Goal: Book appointment/travel/reservation

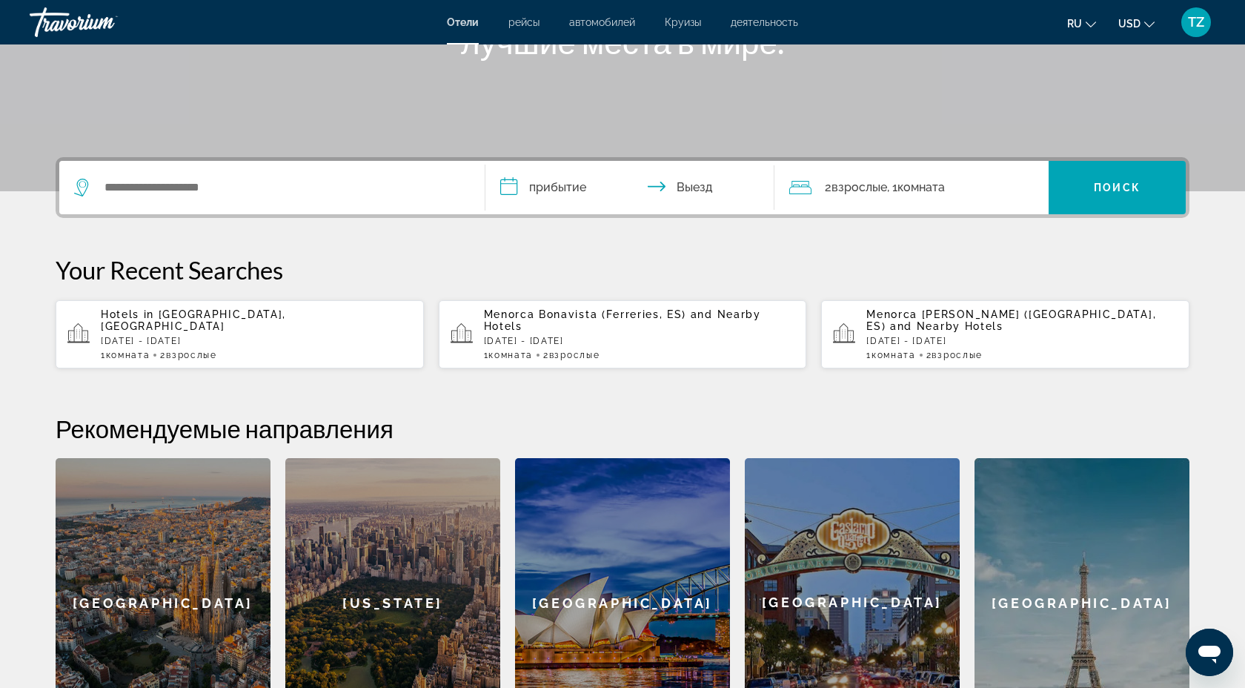
scroll to position [276, 0]
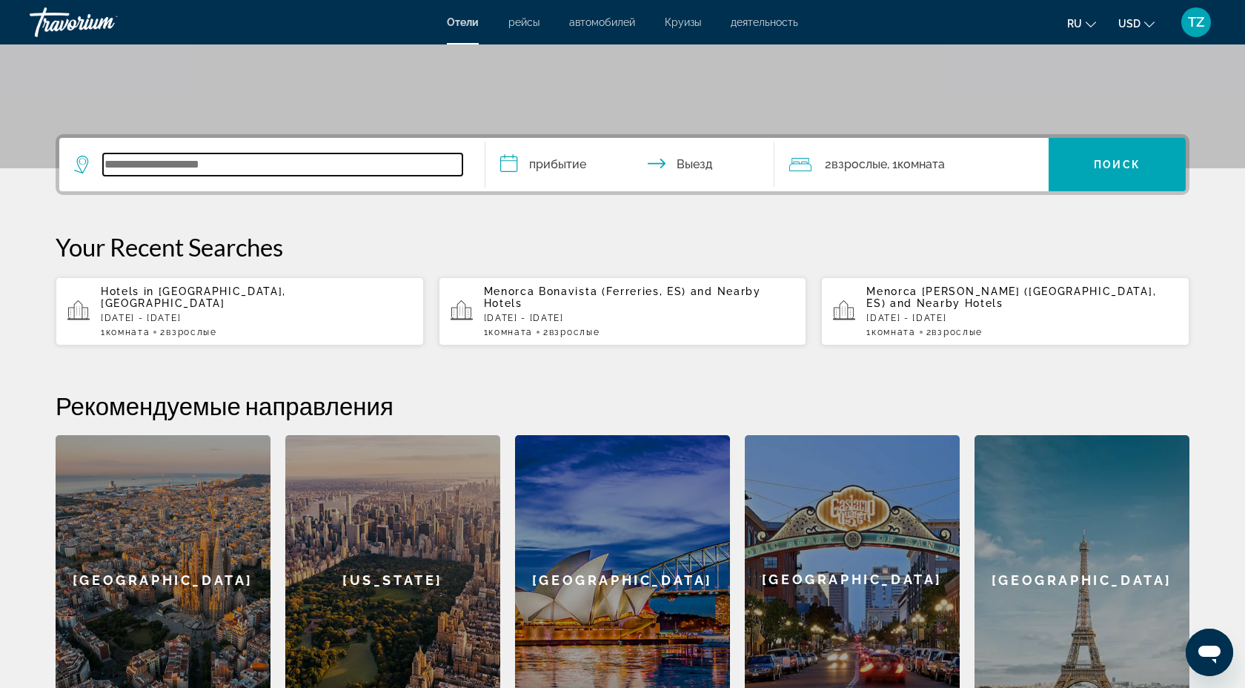
click at [154, 159] on input "Search widget" at bounding box center [282, 164] width 359 height 22
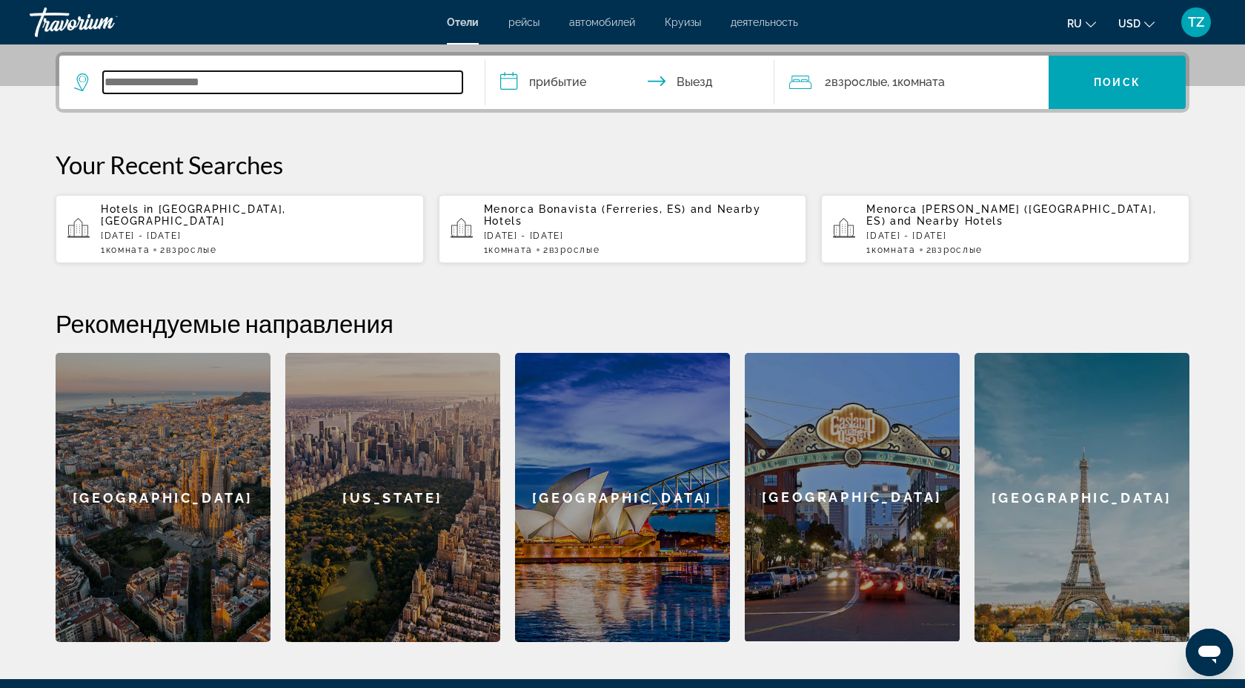
scroll to position [362, 0]
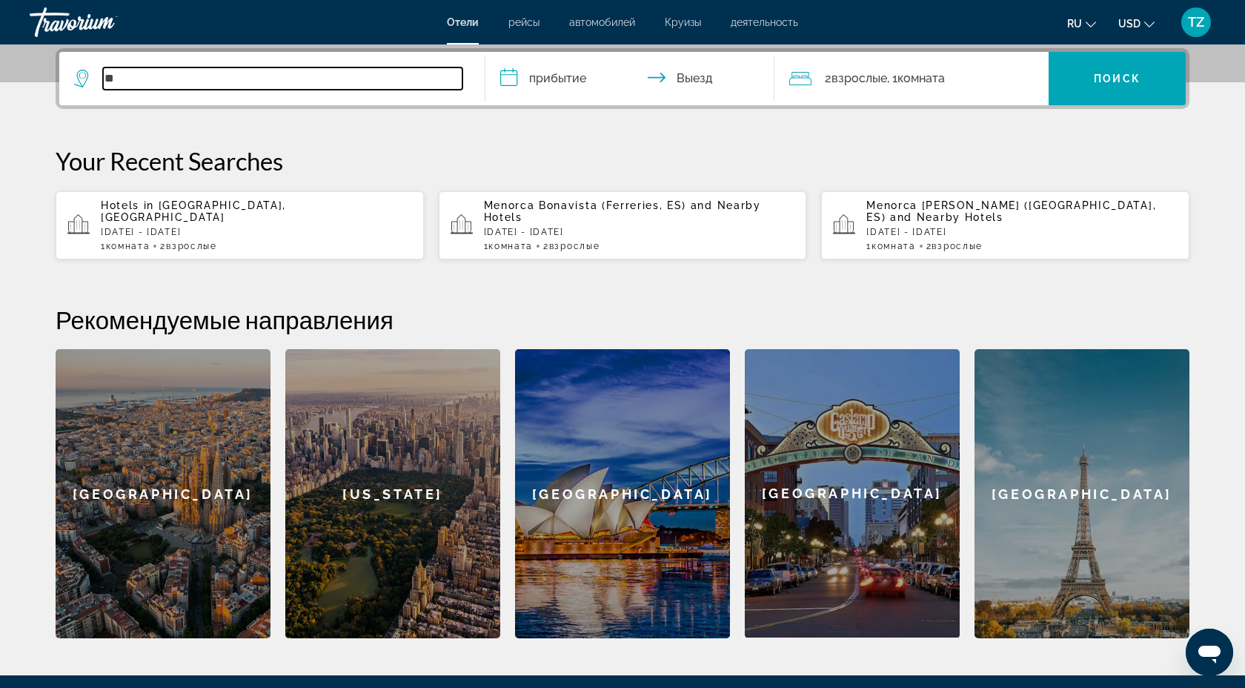
type input "*"
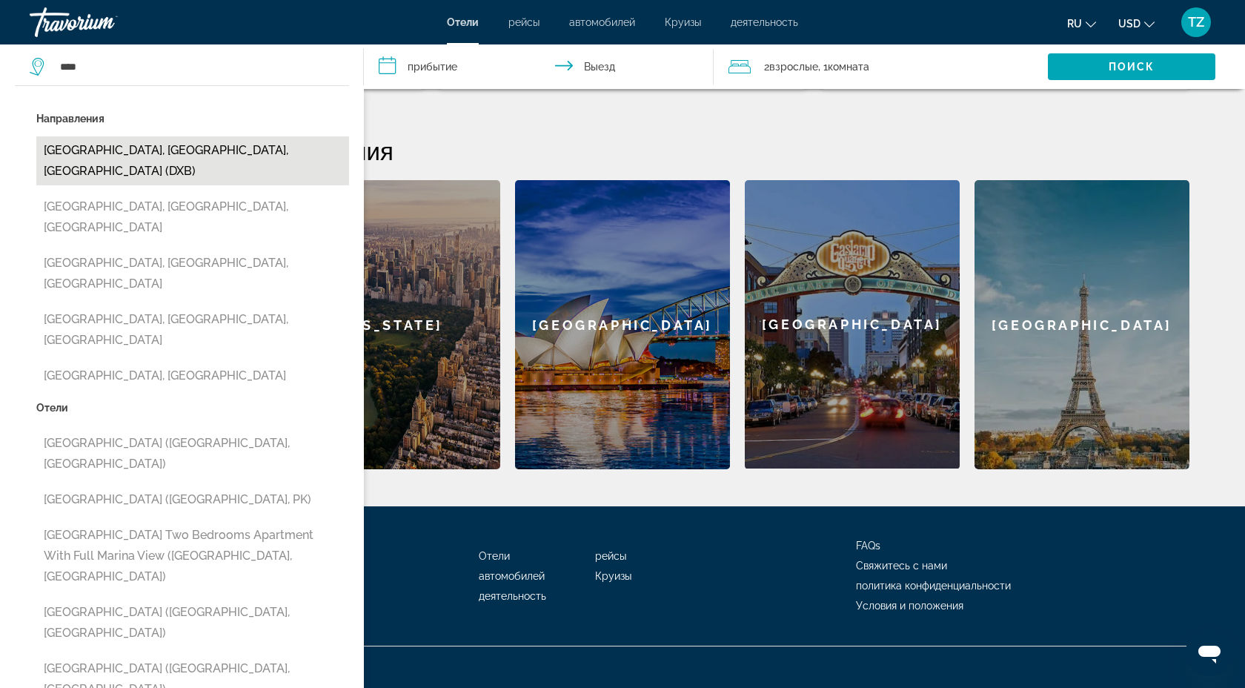
click at [211, 146] on button "[GEOGRAPHIC_DATA], [GEOGRAPHIC_DATA], [GEOGRAPHIC_DATA] (DXB)" at bounding box center [192, 160] width 313 height 49
type input "**********"
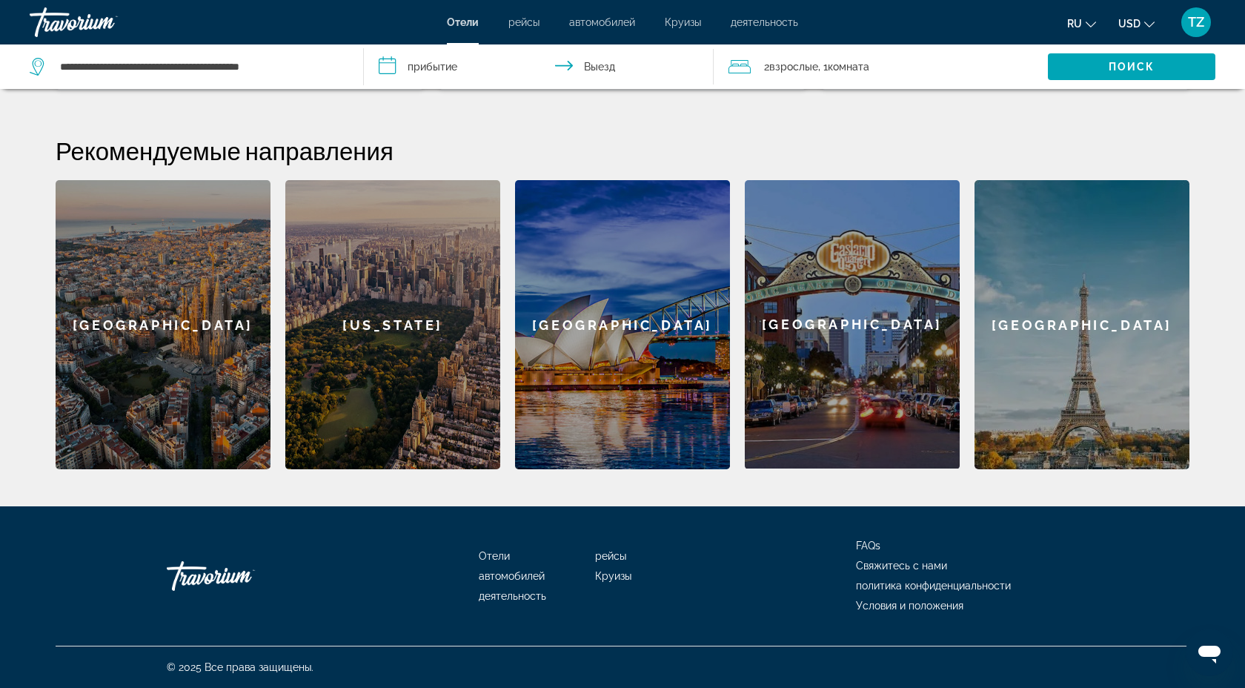
click at [453, 64] on input "**********" at bounding box center [541, 68] width 355 height 49
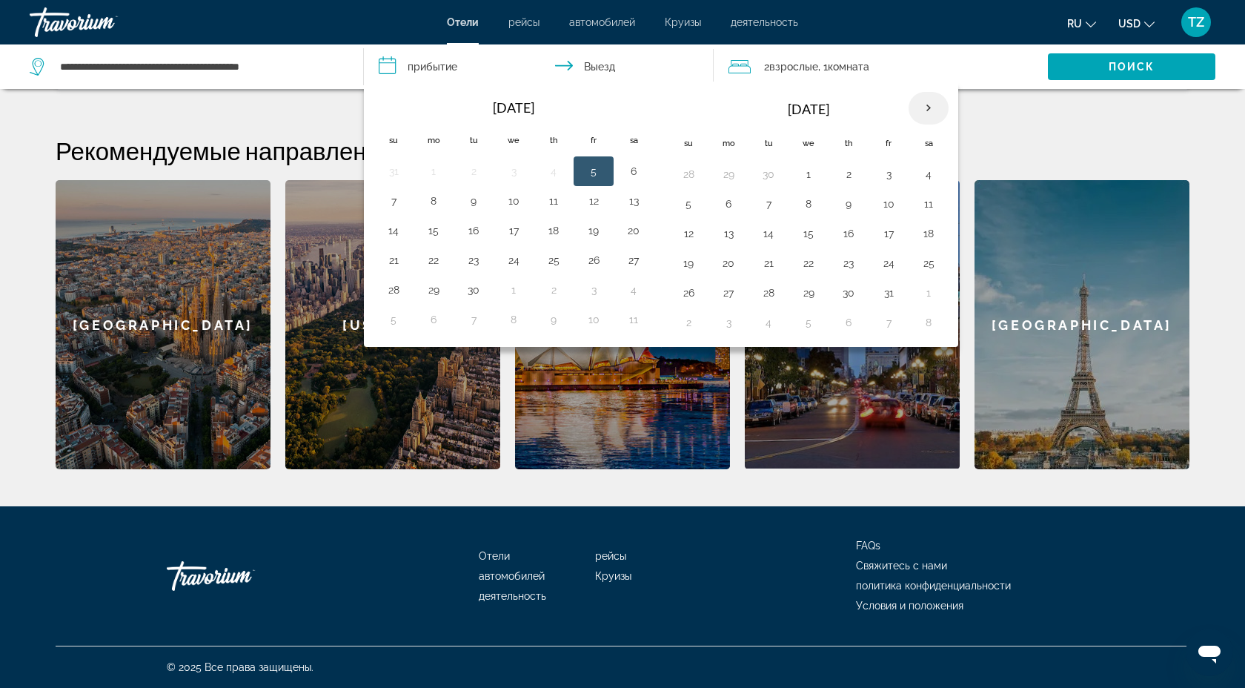
click at [937, 106] on th "Next month" at bounding box center [929, 108] width 40 height 33
click at [704, 233] on td "9" at bounding box center [688, 234] width 40 height 30
click at [680, 236] on button "9" at bounding box center [689, 233] width 24 height 21
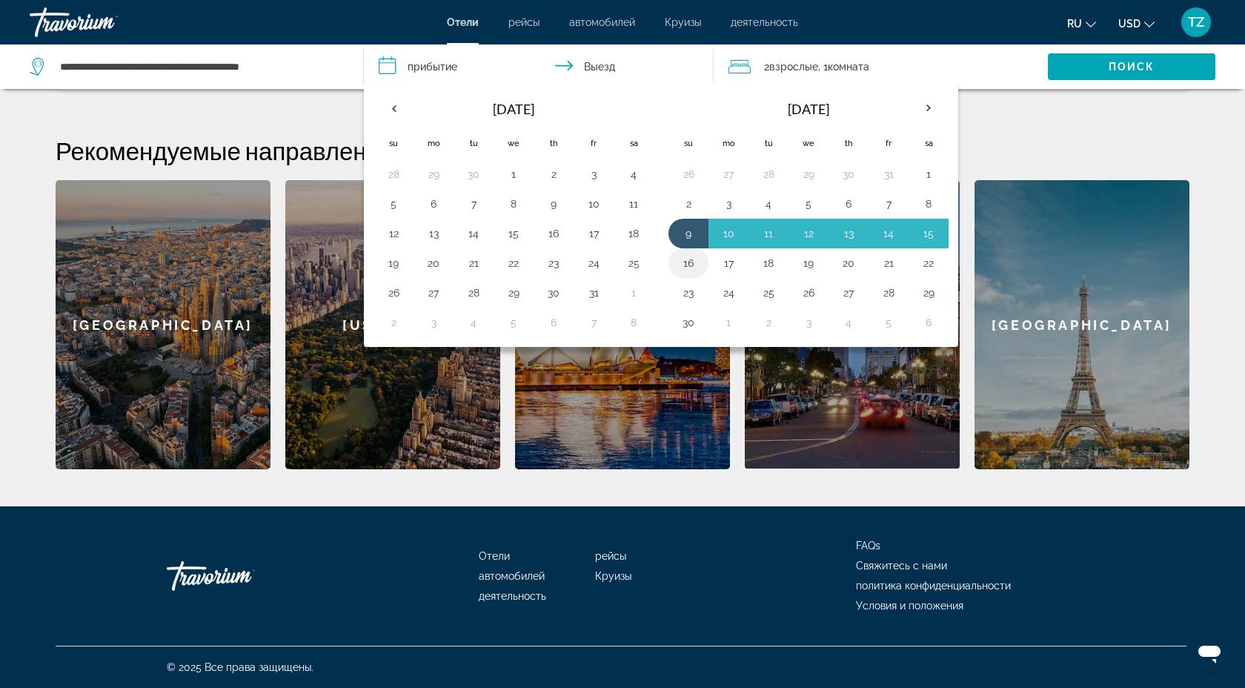
click at [689, 272] on button "16" at bounding box center [689, 263] width 24 height 21
type input "**********"
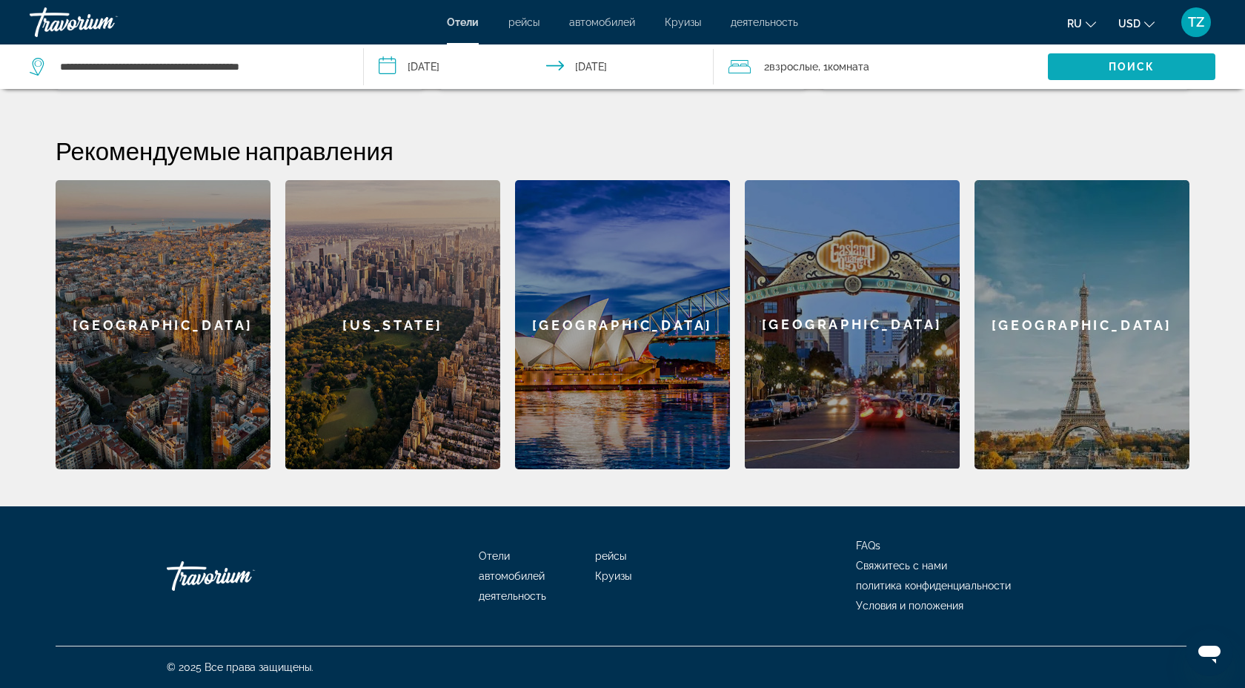
click at [1117, 68] on span "Поиск" at bounding box center [1132, 67] width 47 height 12
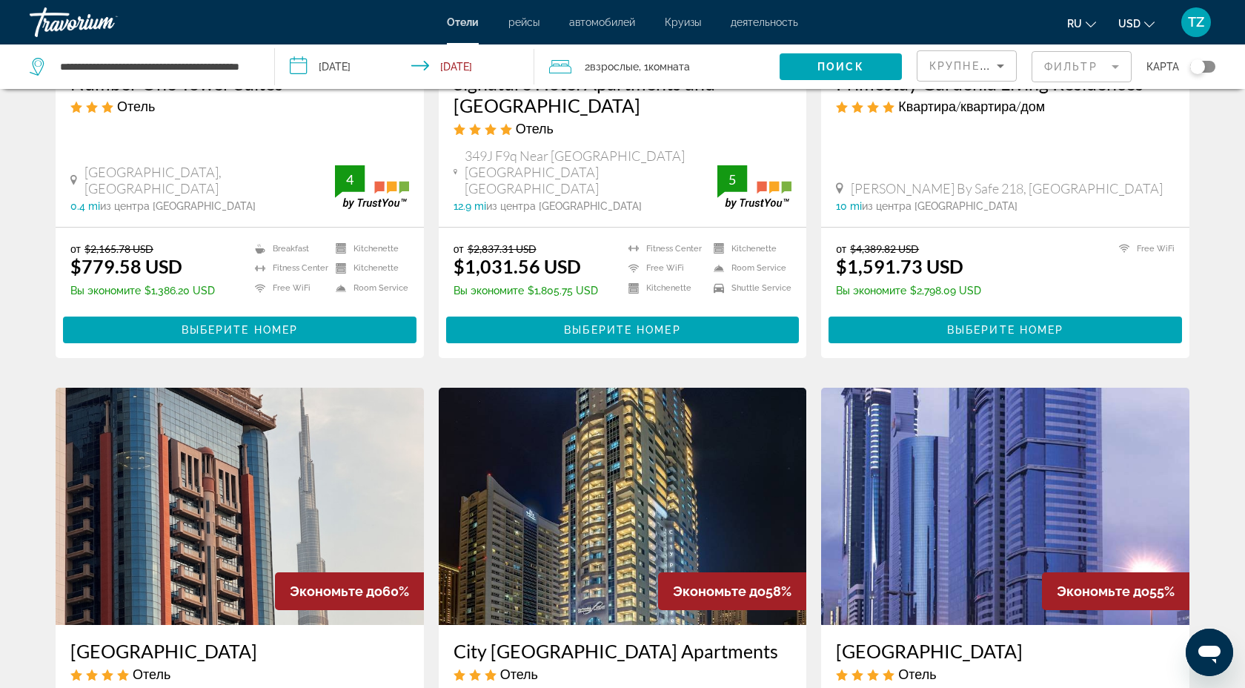
scroll to position [807, 0]
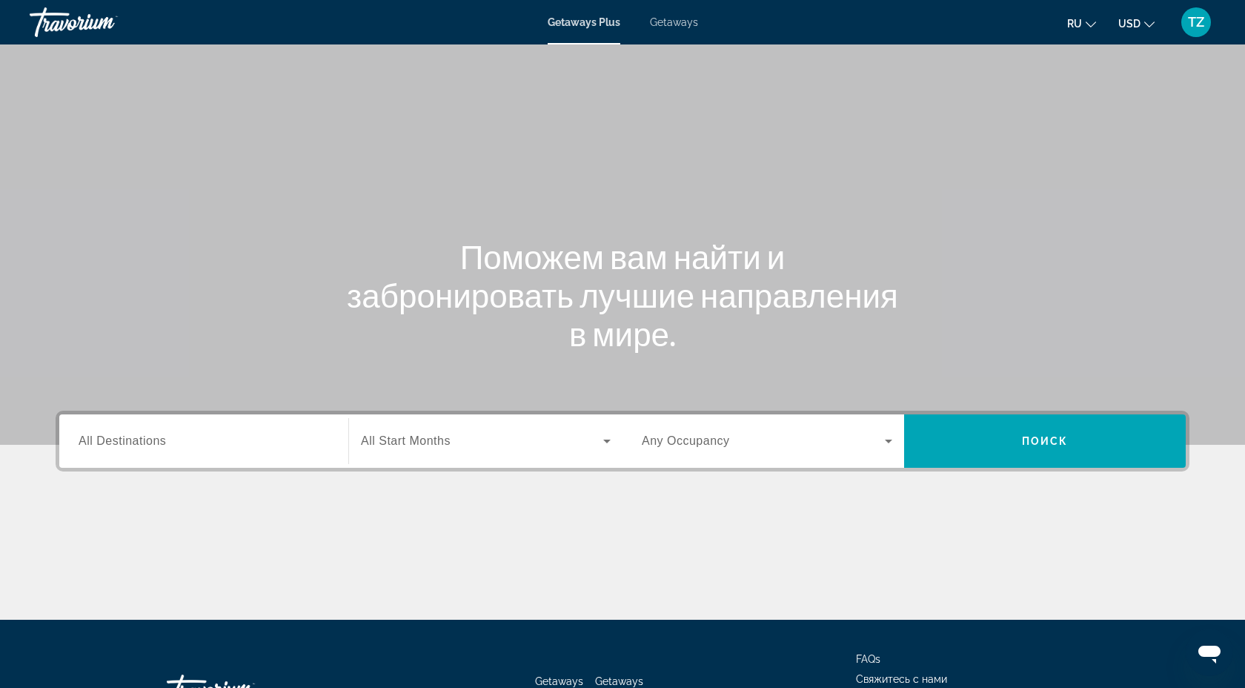
click at [663, 15] on div "Getaways Plus Getaways ru English Español Français Italiano Português русский U…" at bounding box center [622, 22] width 1245 height 39
click at [667, 24] on span "Getaways" at bounding box center [674, 22] width 48 height 12
click at [177, 440] on input "Destination All Destinations" at bounding box center [204, 442] width 250 height 18
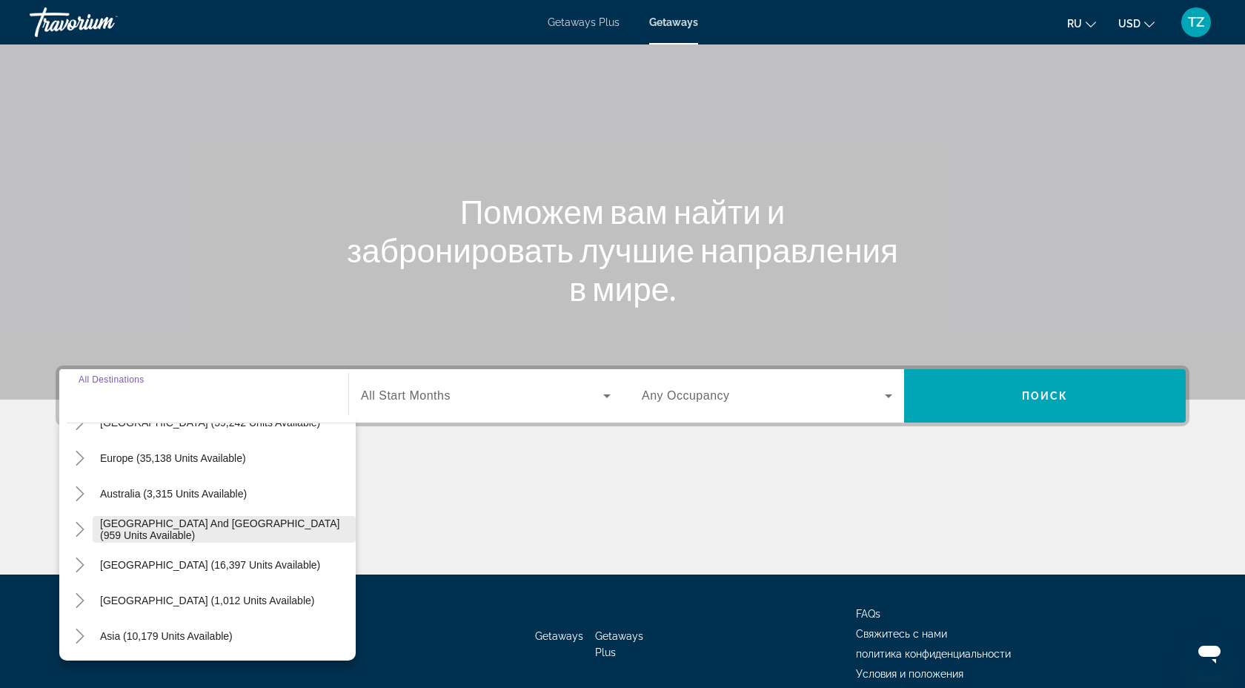
scroll to position [155, 0]
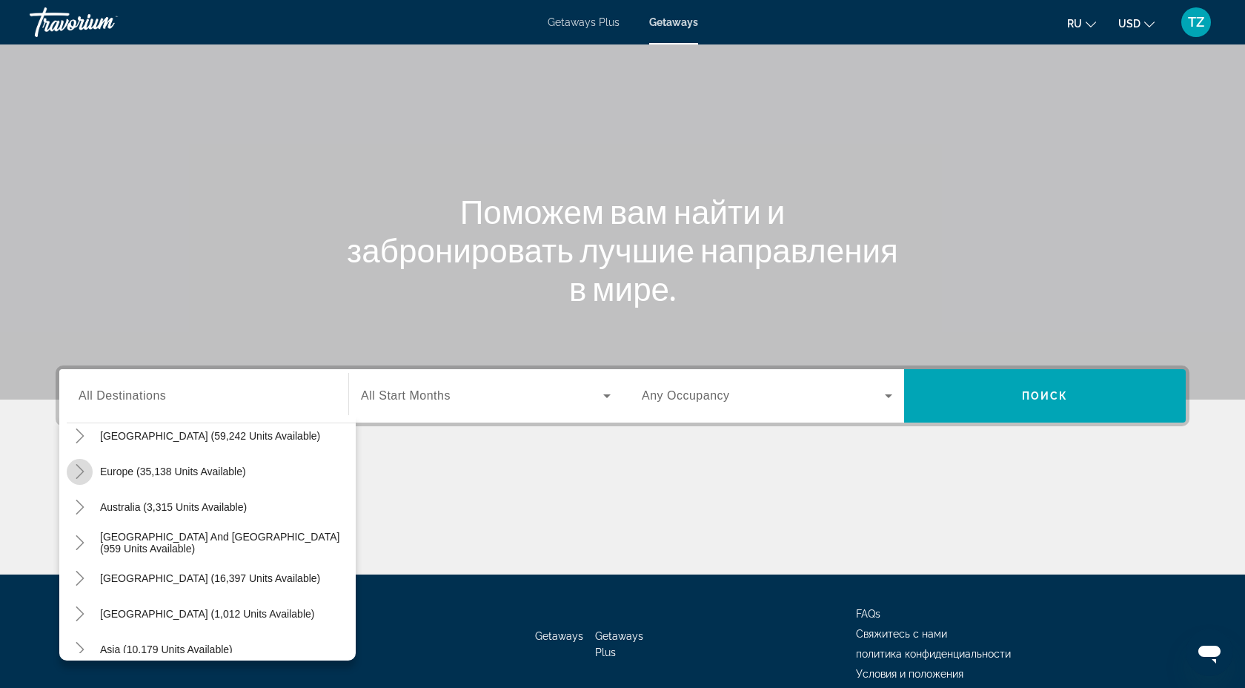
click at [77, 476] on icon "Toggle Europe (35,138 units available)" at bounding box center [80, 471] width 8 height 15
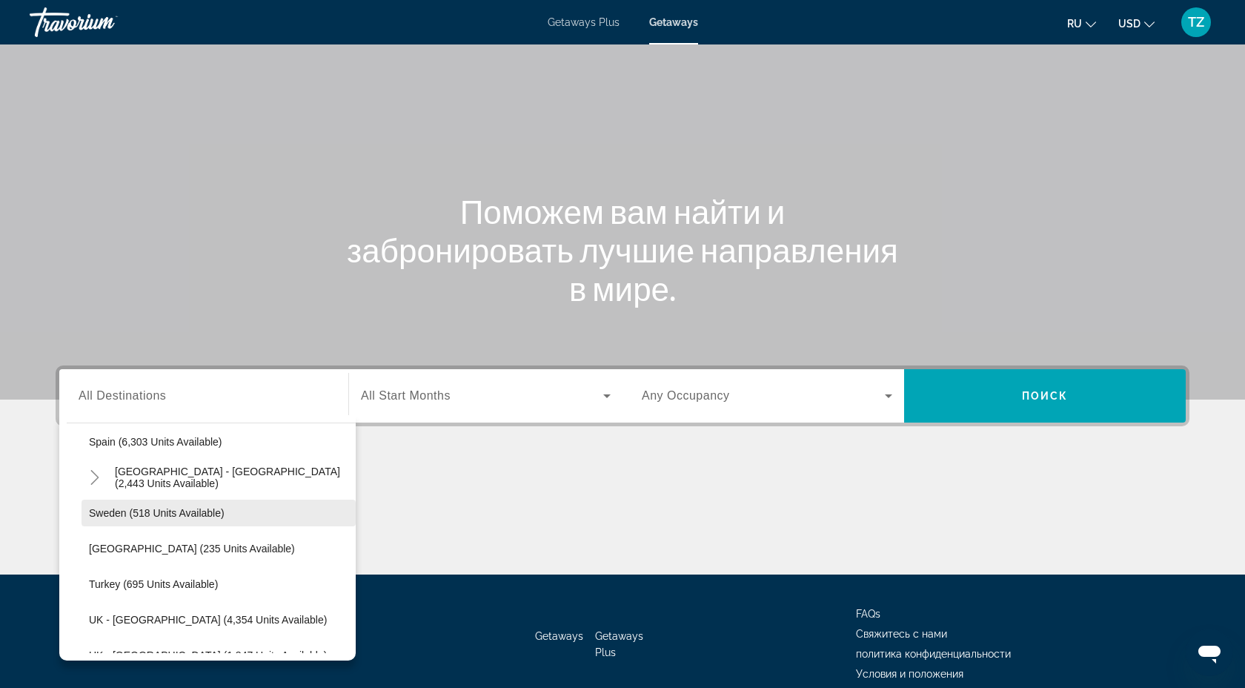
scroll to position [831, 0]
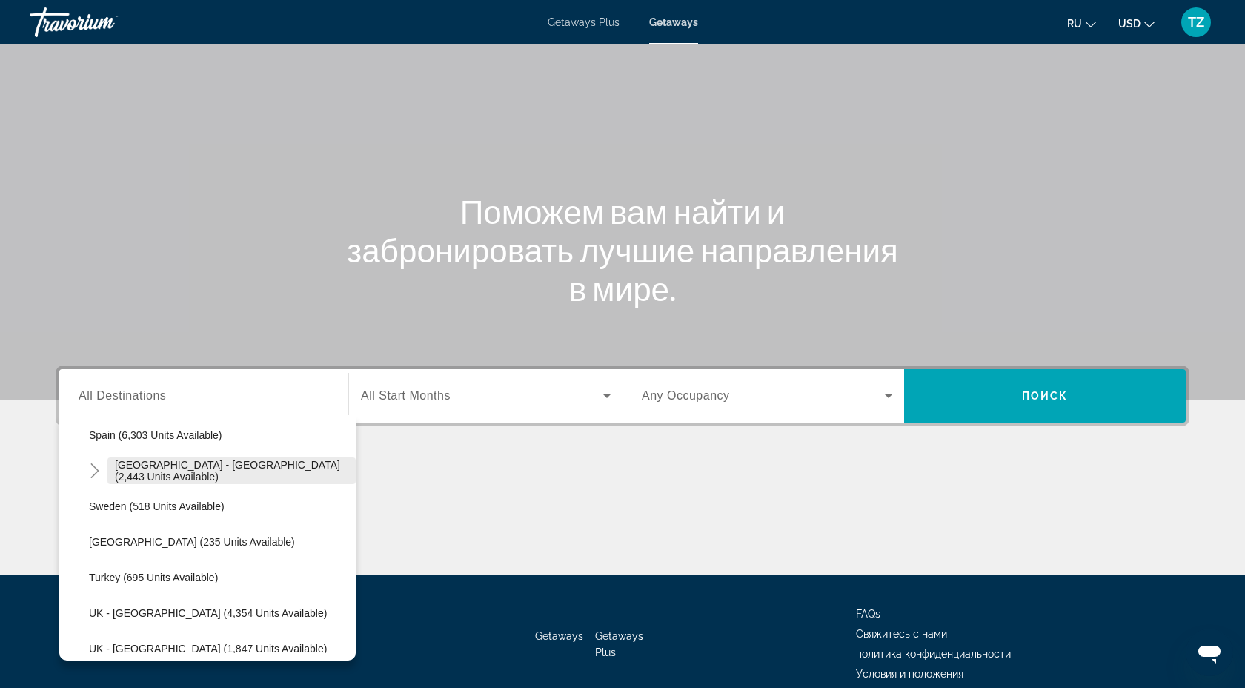
click at [236, 475] on span "Spain - Canary Islands (2,443 units available)" at bounding box center [231, 471] width 233 height 24
type input "**********"
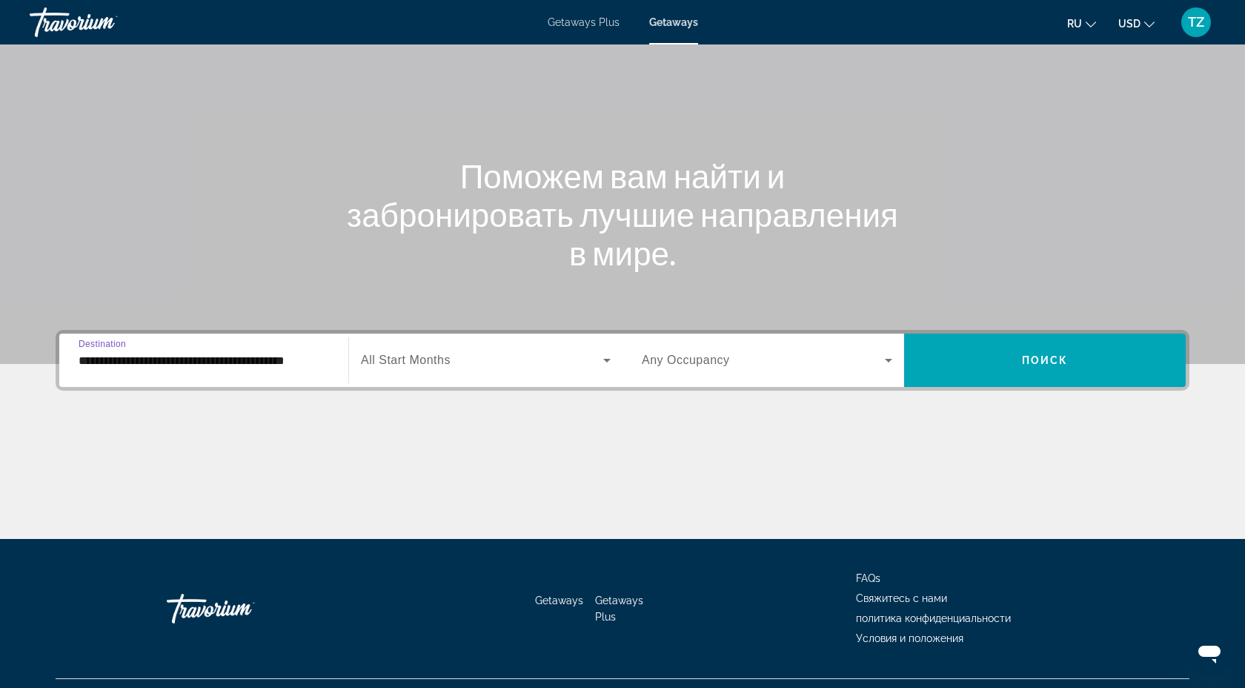
scroll to position [113, 0]
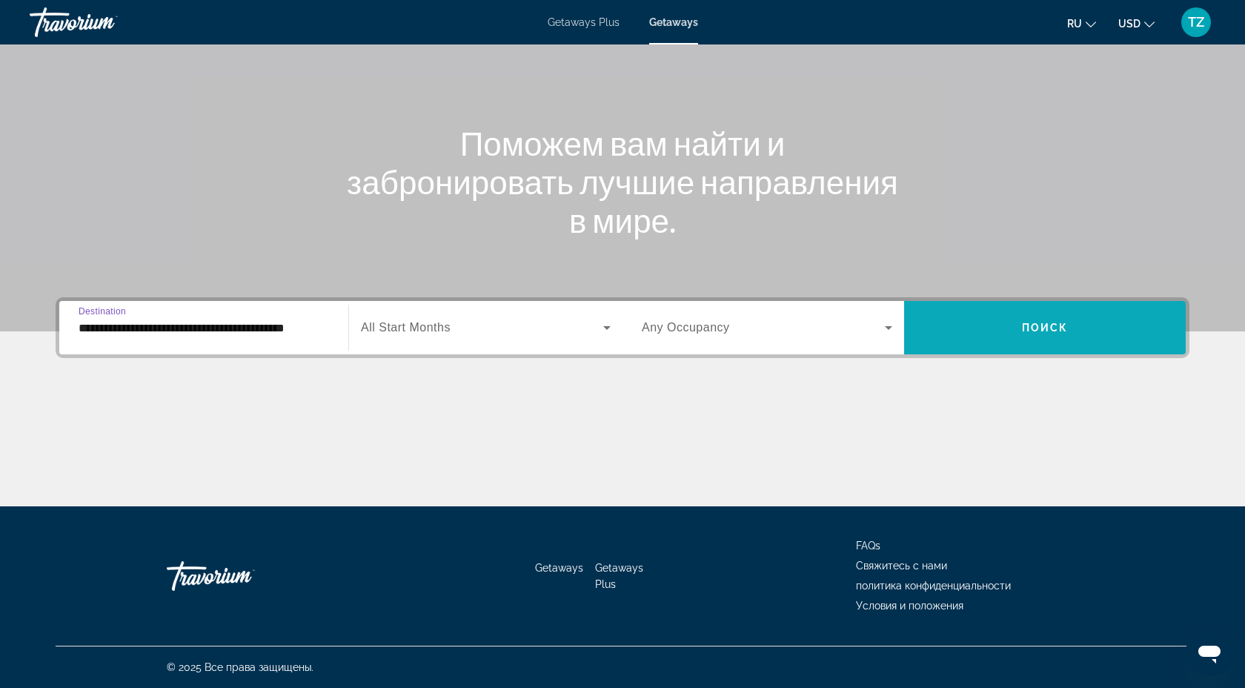
click at [995, 340] on span "Search widget" at bounding box center [1045, 328] width 282 height 36
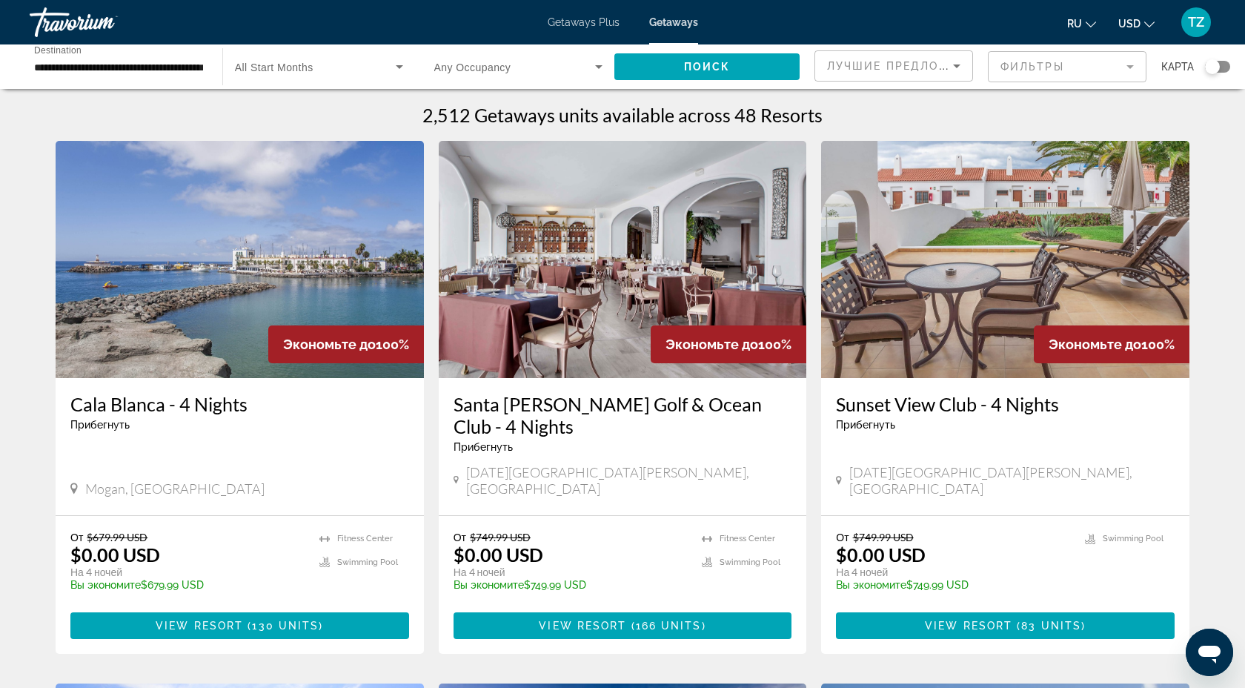
click at [190, 294] on img "Main content" at bounding box center [240, 259] width 368 height 237
click at [97, 24] on div "Travorium" at bounding box center [104, 22] width 148 height 39
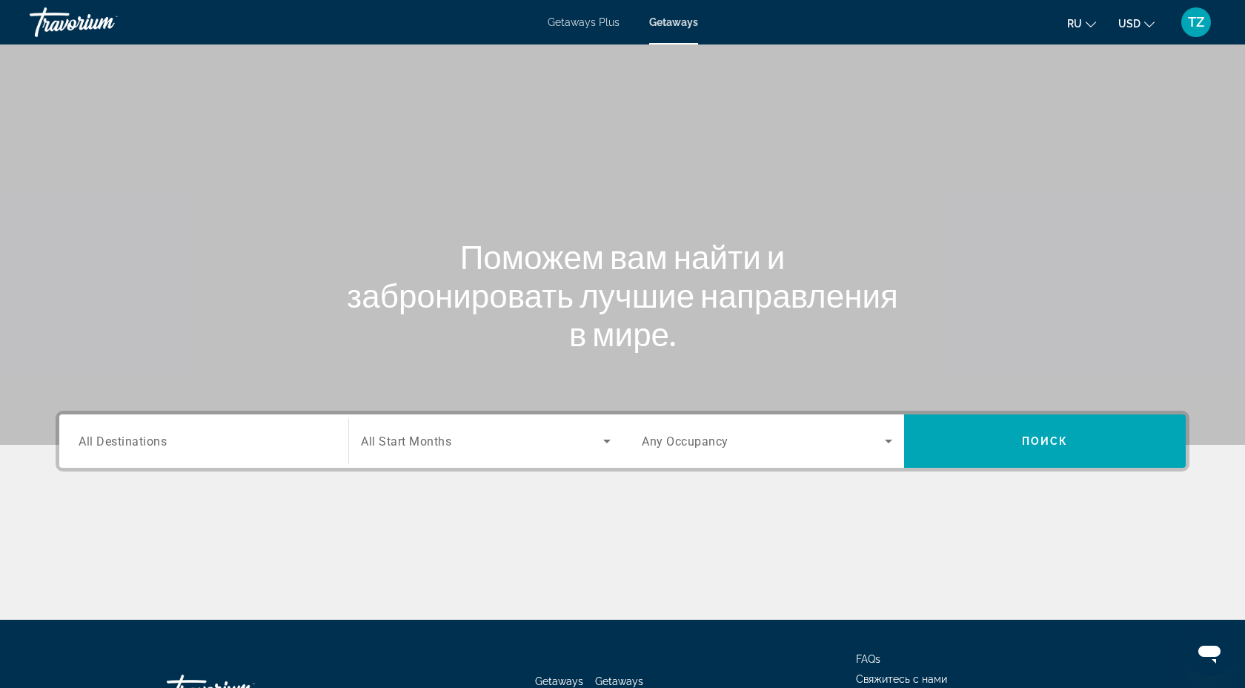
scroll to position [113, 0]
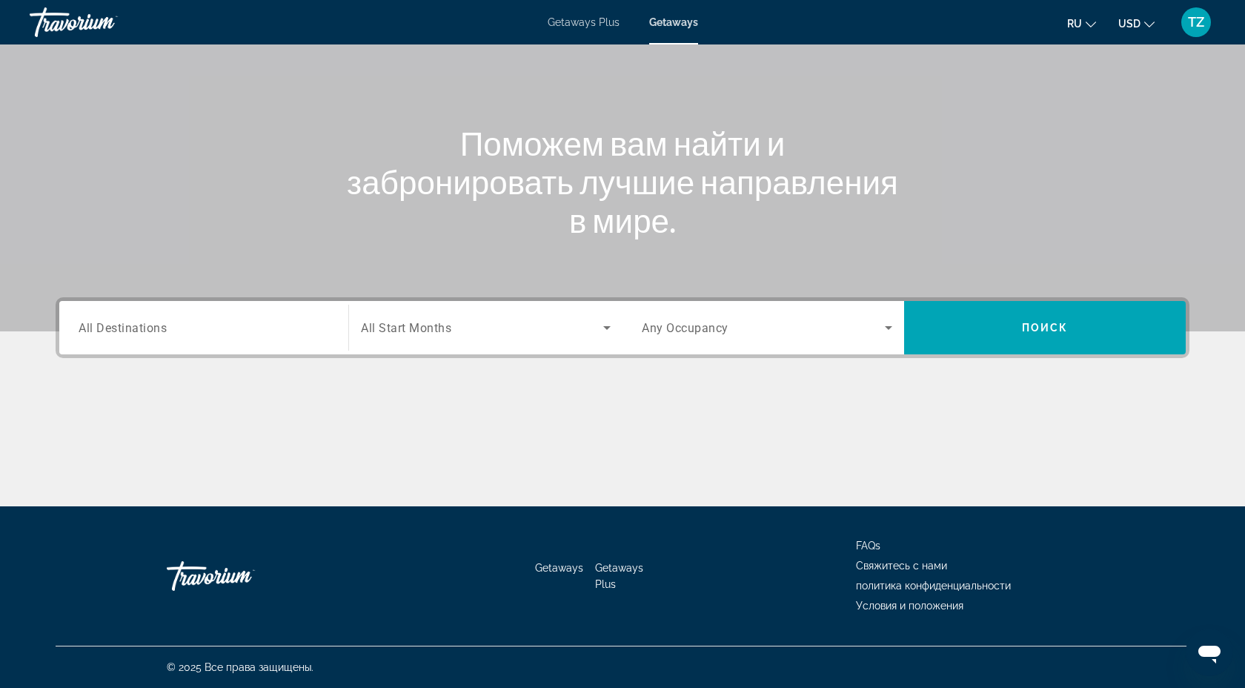
click at [153, 336] on div "Search widget" at bounding box center [204, 328] width 250 height 42
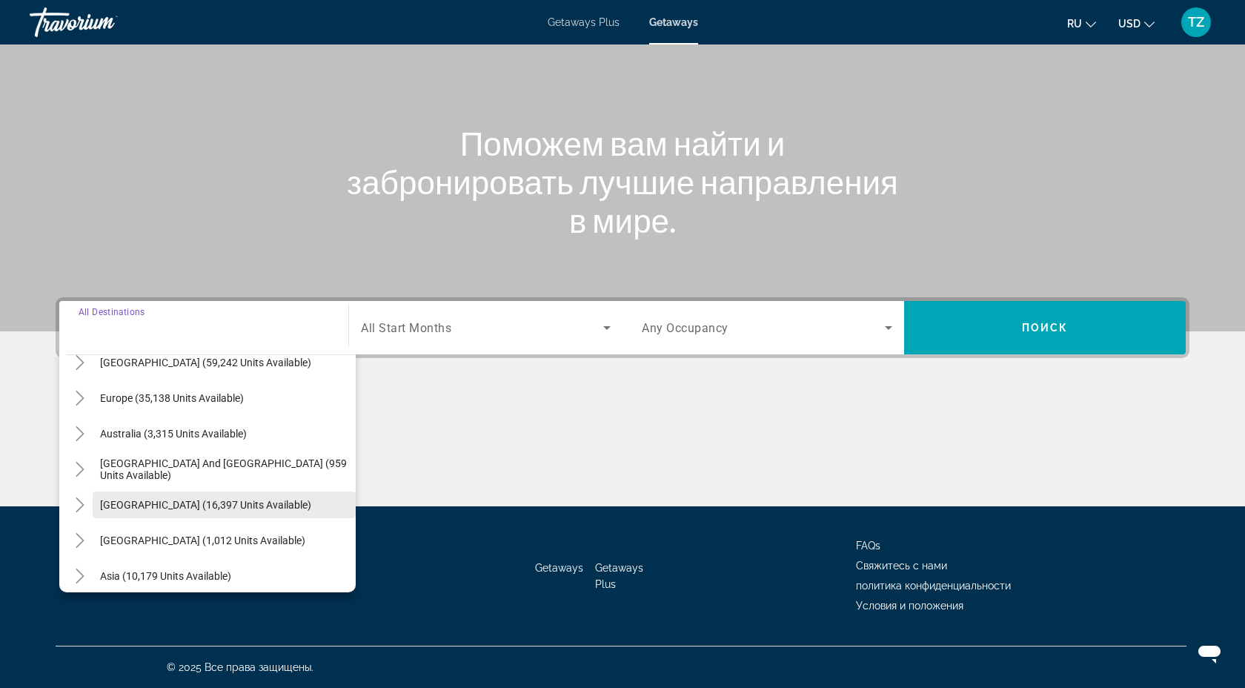
scroll to position [159, 0]
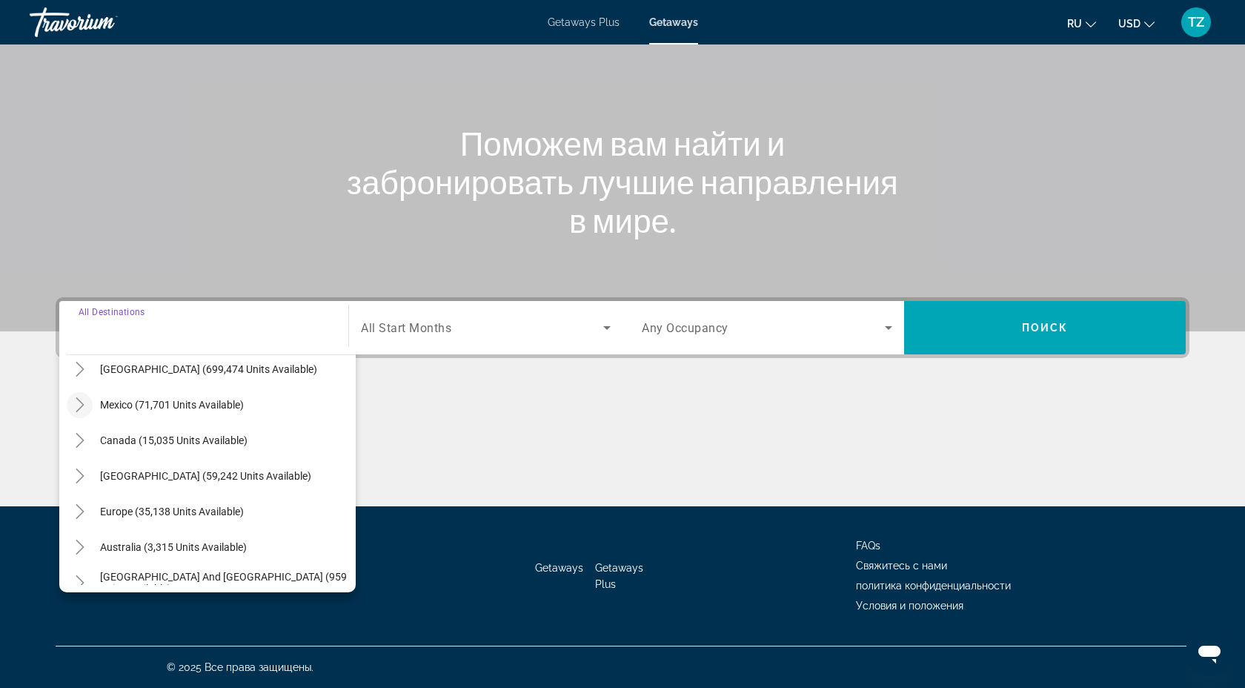
click at [90, 412] on mat-icon "Toggle Mexico (71,701 units available)" at bounding box center [80, 405] width 26 height 26
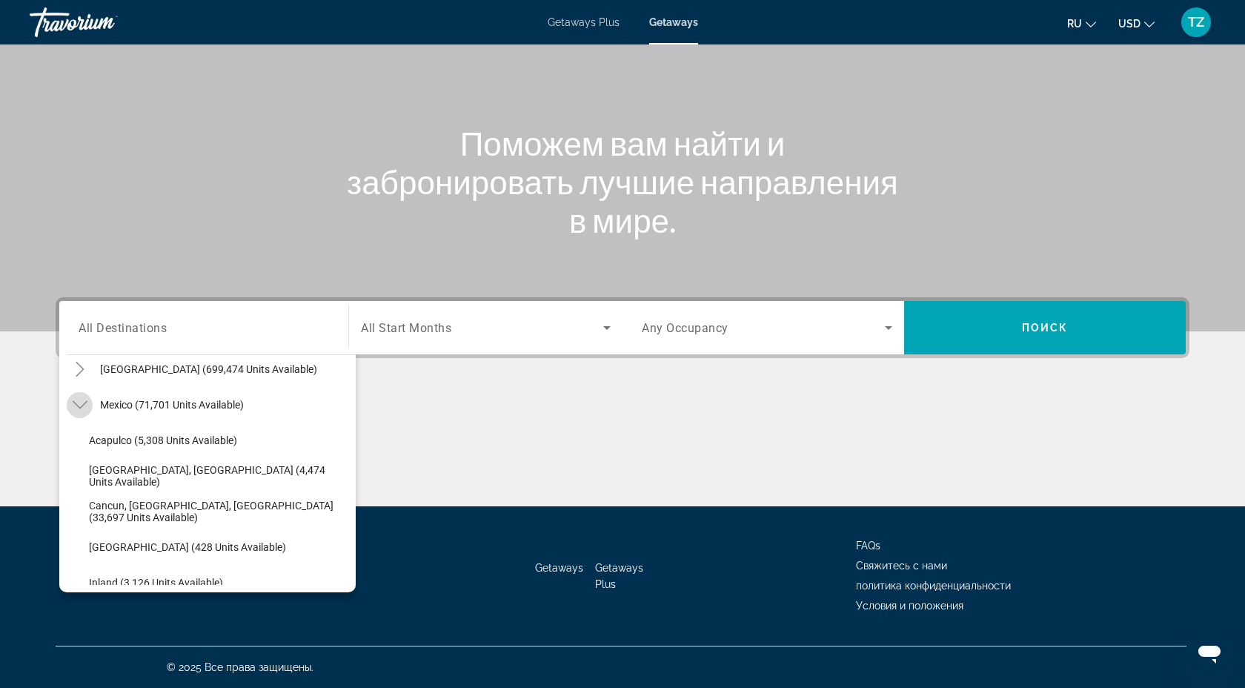
scroll to position [79, 0]
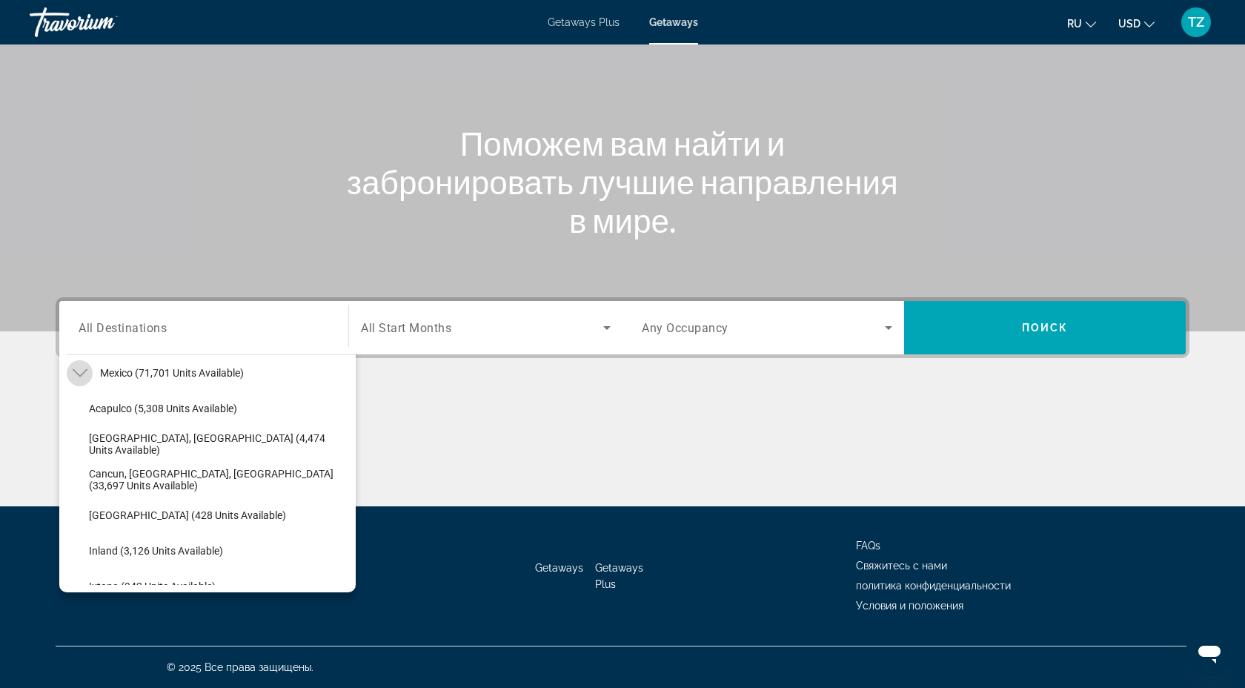
click at [84, 373] on icon "Toggle Mexico (71,701 units available)" at bounding box center [80, 372] width 15 height 15
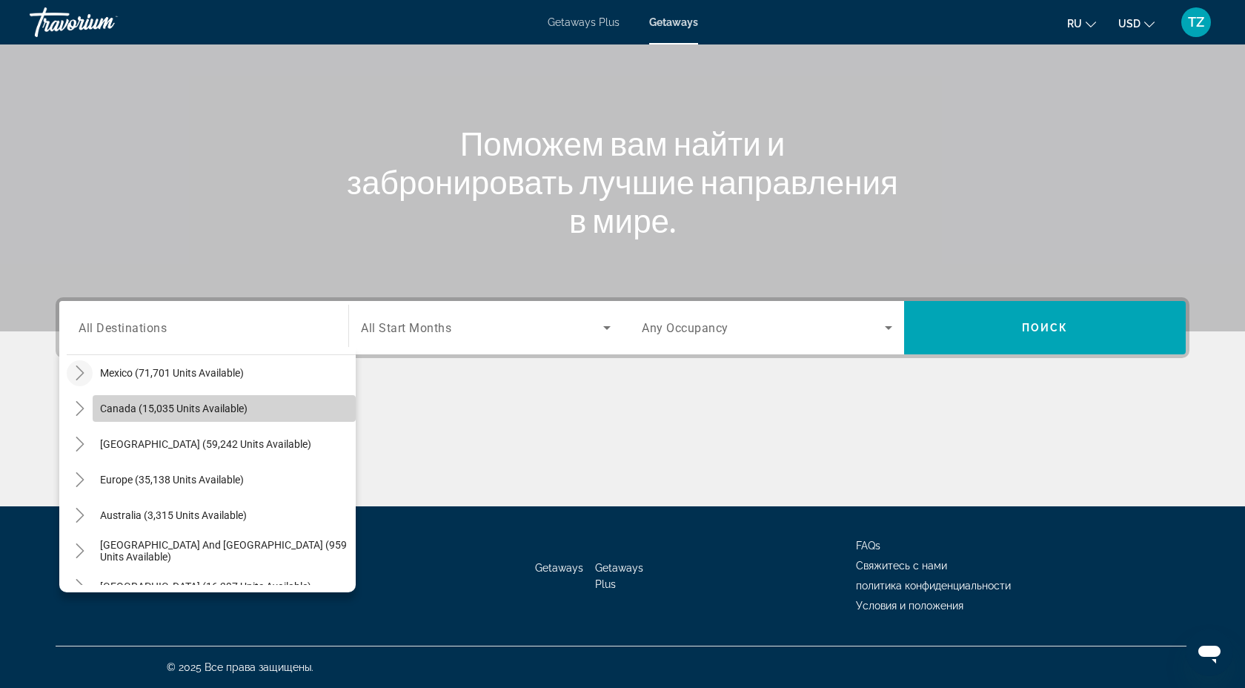
click at [112, 409] on span "Canada (15,035 units available)" at bounding box center [173, 408] width 147 height 12
type input "**********"
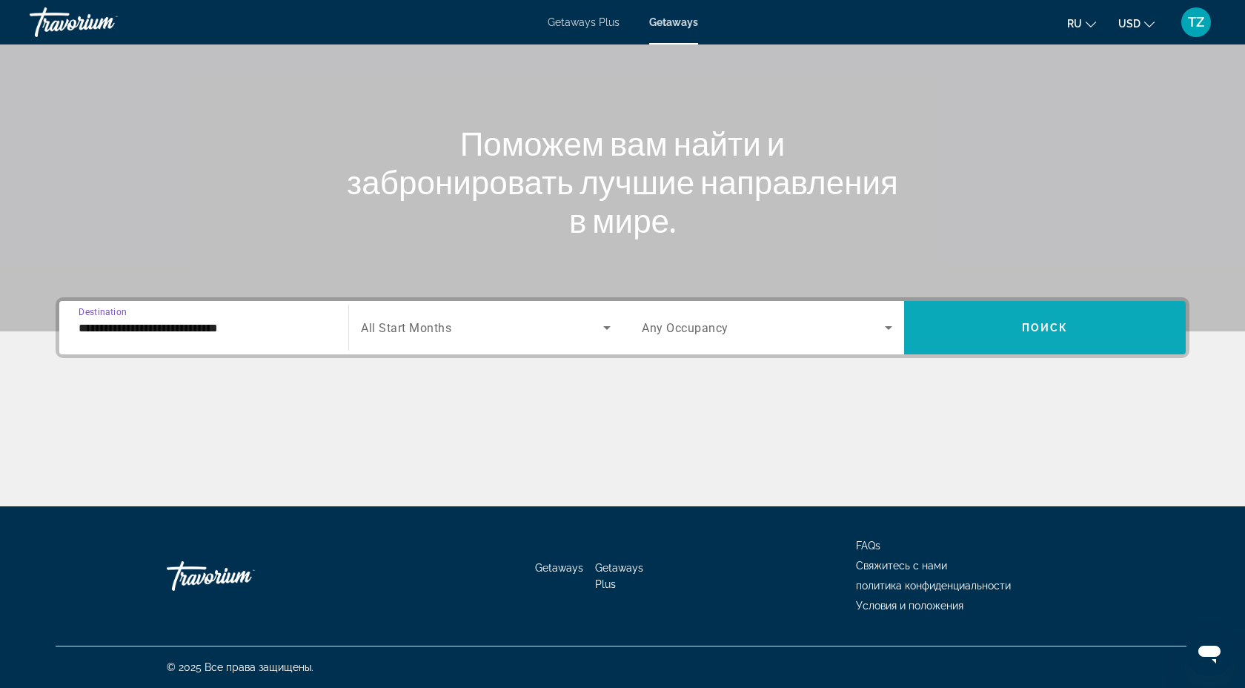
click at [1068, 327] on span "Search widget" at bounding box center [1045, 328] width 282 height 36
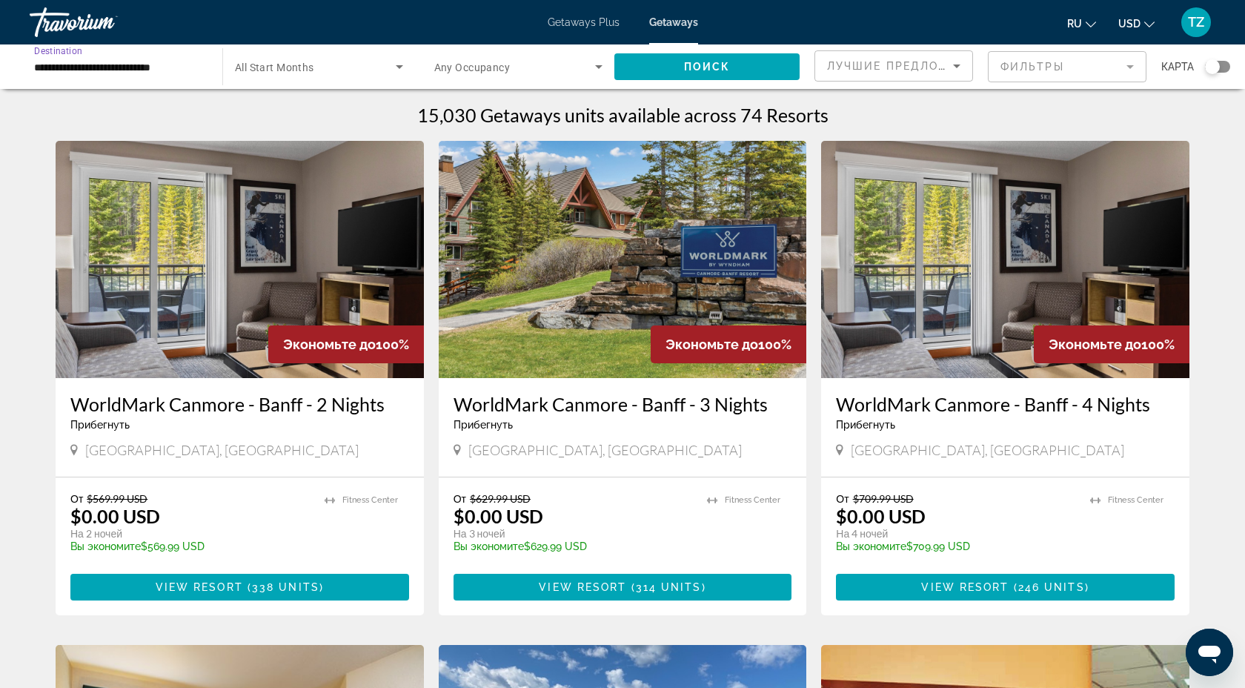
click at [78, 67] on input "**********" at bounding box center [118, 68] width 169 height 18
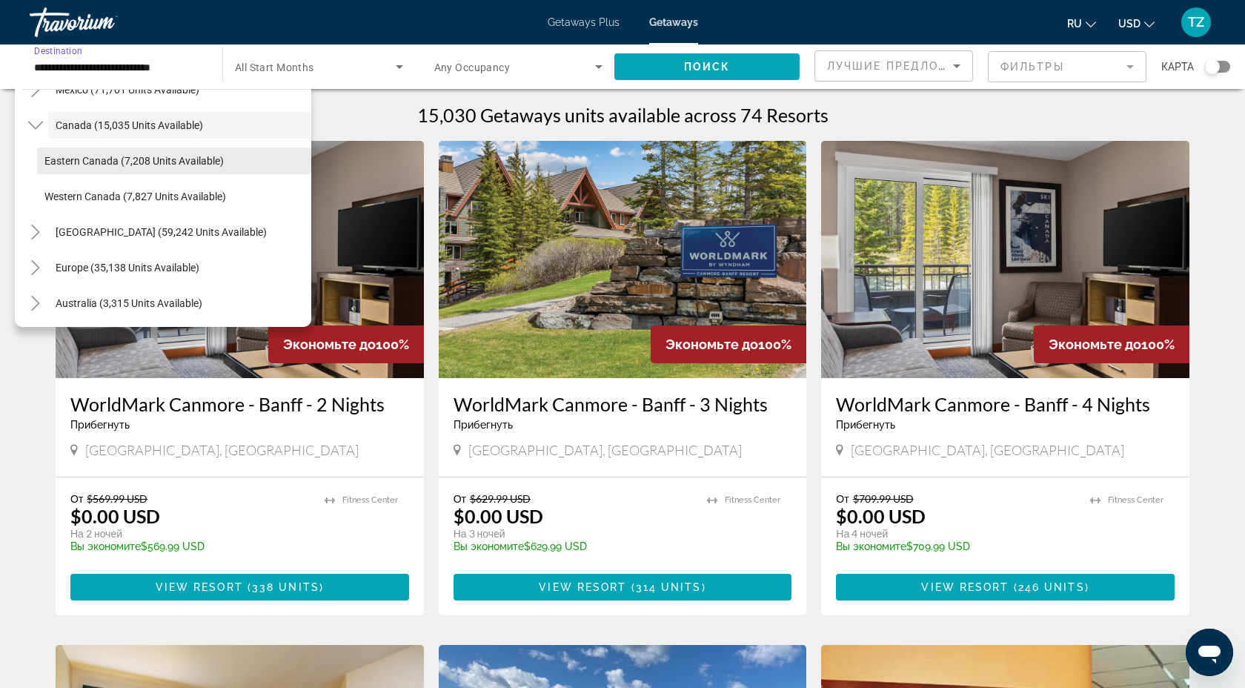
scroll to position [99, 0]
click at [30, 270] on icon "Toggle Europe (35,138 units available)" at bounding box center [35, 265] width 15 height 15
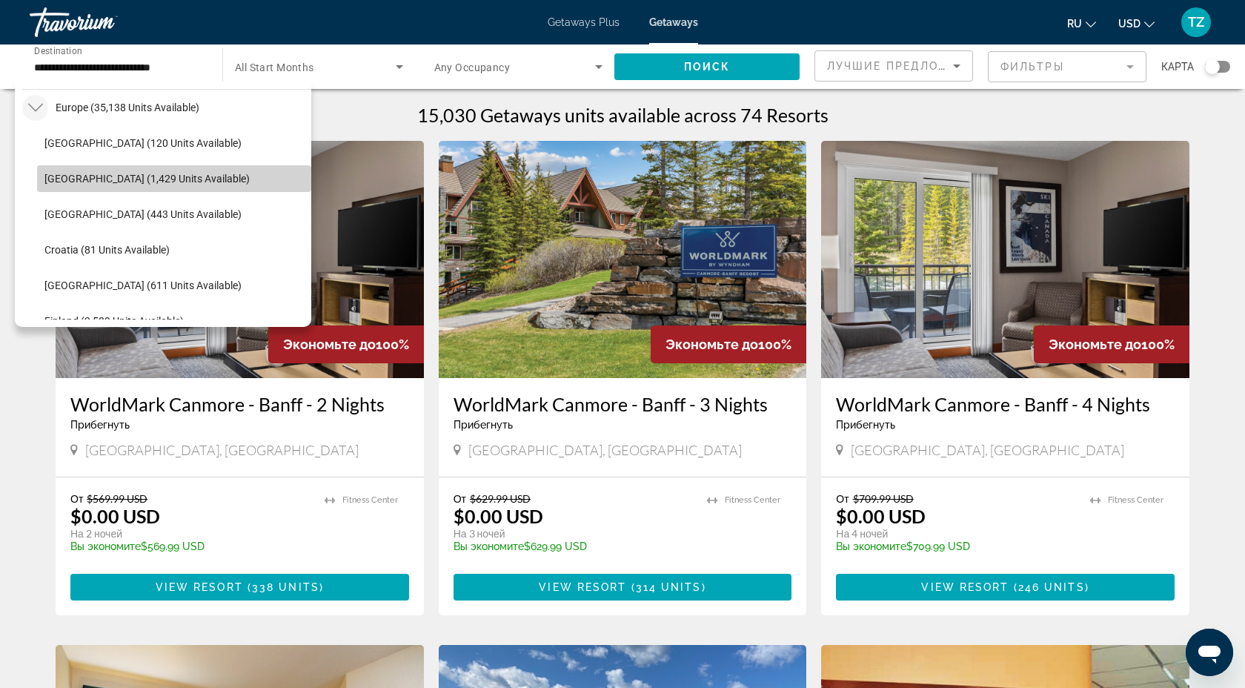
click at [108, 180] on span "Austria (1,429 units available)" at bounding box center [146, 179] width 205 height 12
type input "**********"
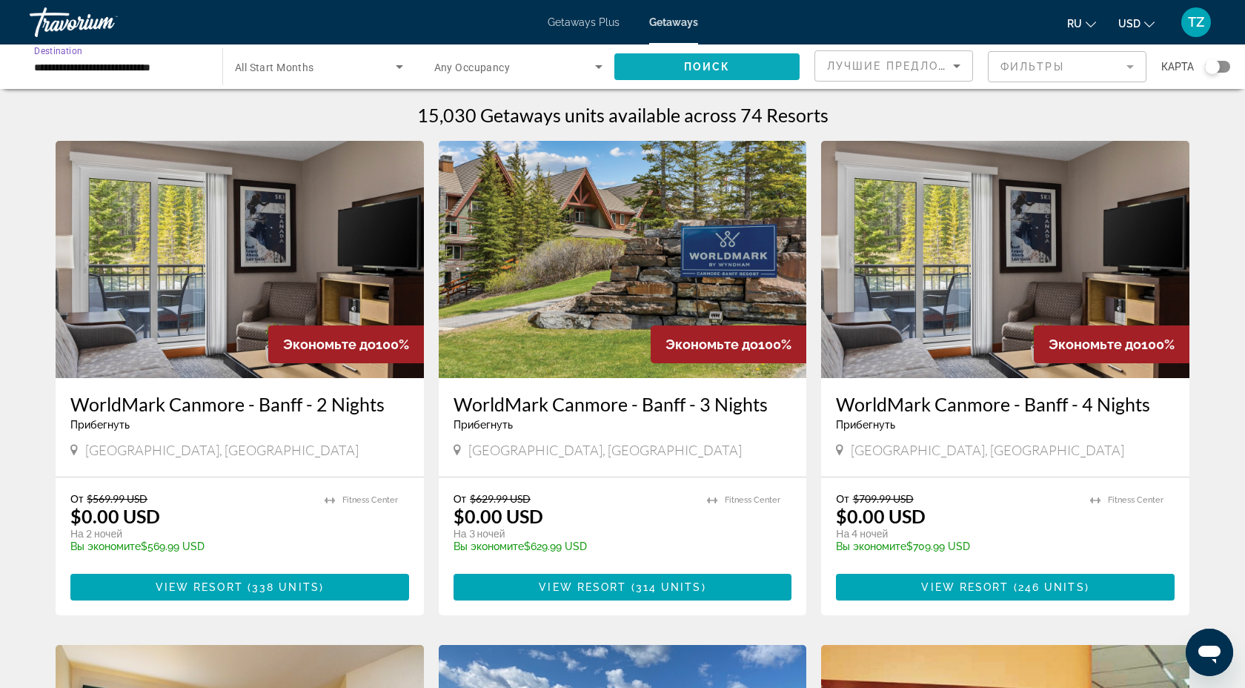
click at [686, 62] on span "Поиск" at bounding box center [707, 67] width 47 height 12
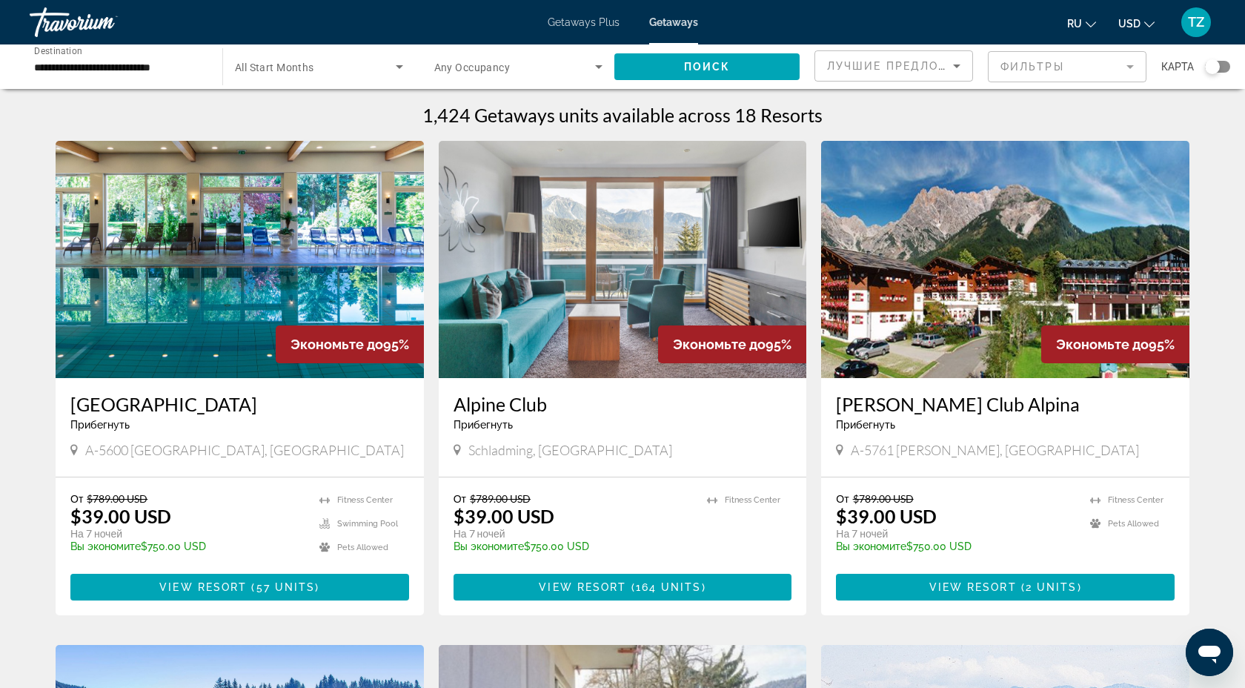
click at [948, 288] on img "Main content" at bounding box center [1005, 259] width 368 height 237
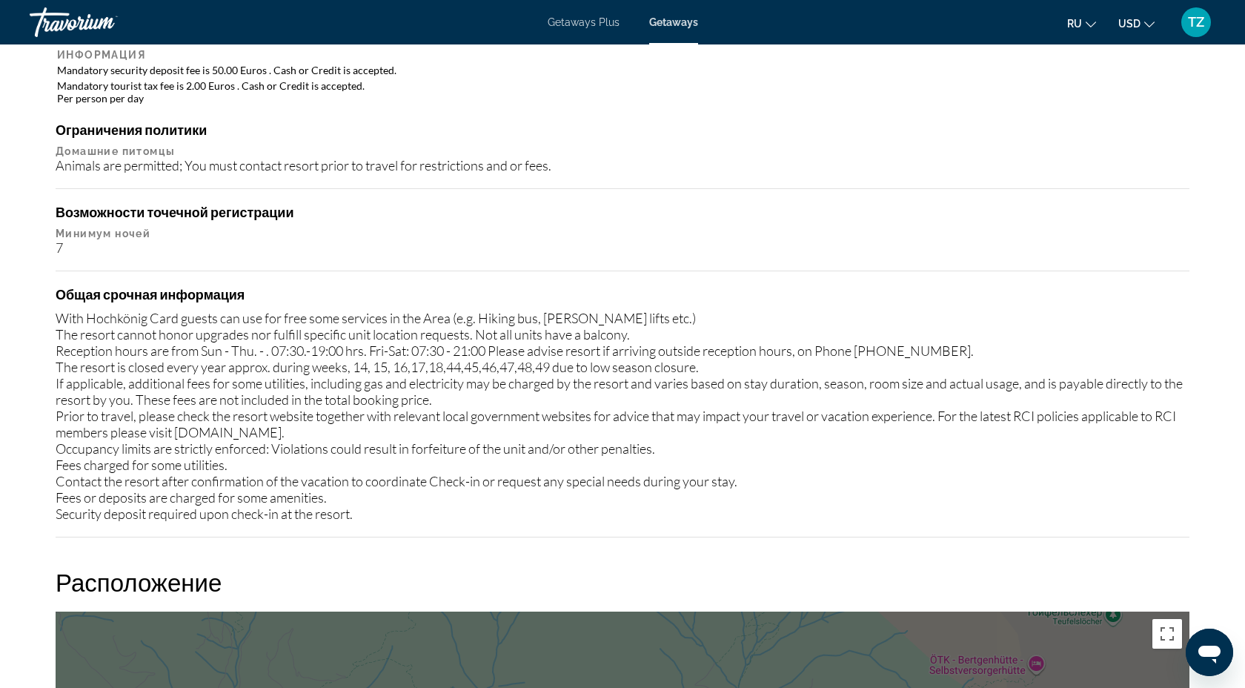
scroll to position [1611, 0]
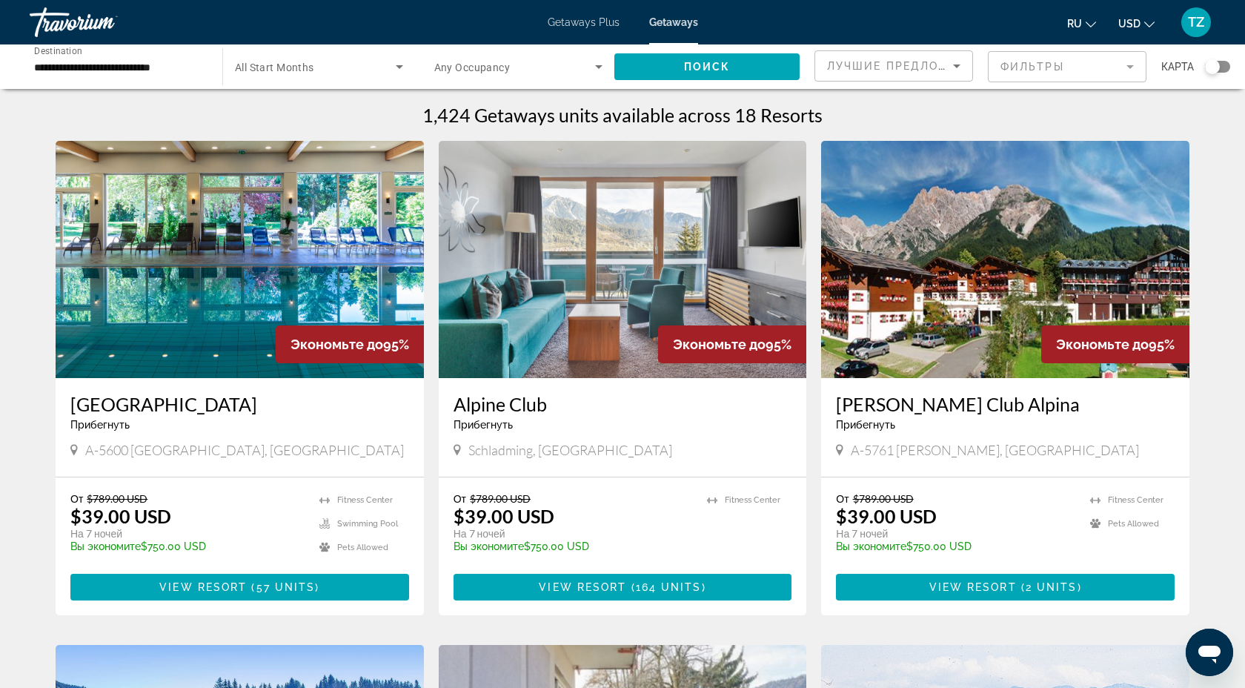
click at [303, 267] on img "Main content" at bounding box center [240, 259] width 368 height 237
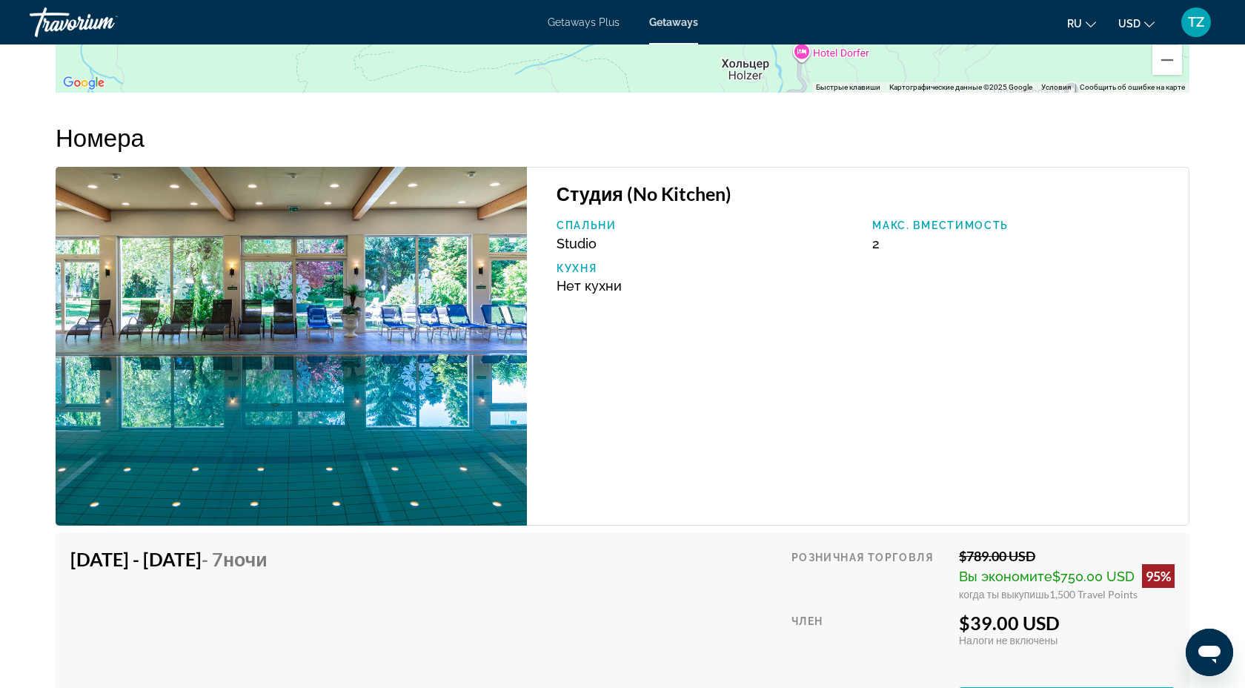
scroll to position [2548, 0]
